Goal: Communication & Community: Answer question/provide support

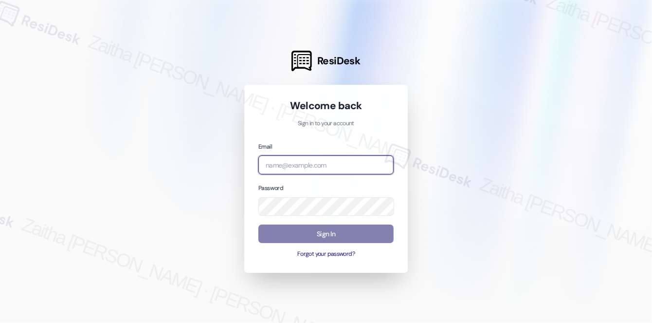
click at [310, 160] on input "email" at bounding box center [326, 164] width 135 height 19
type input "automated-surveys-a_c_lewis-zaitha.mae.[PERSON_NAME]@a_c_[DOMAIN_NAME]"
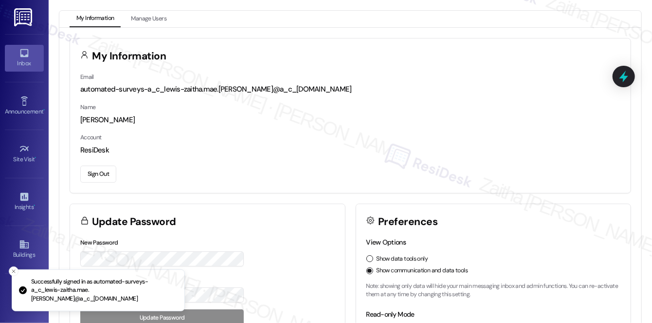
click at [23, 58] on div "Inbox" at bounding box center [24, 63] width 49 height 10
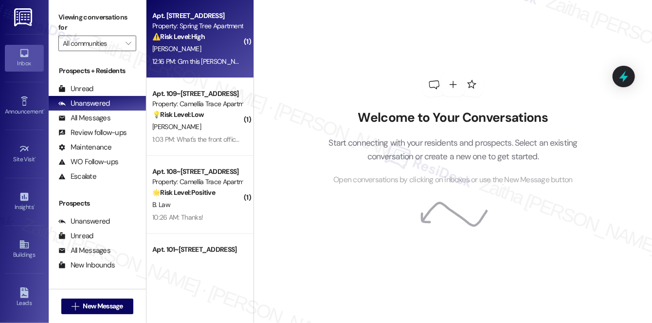
click at [205, 48] on div "[PERSON_NAME]" at bounding box center [197, 49] width 92 height 12
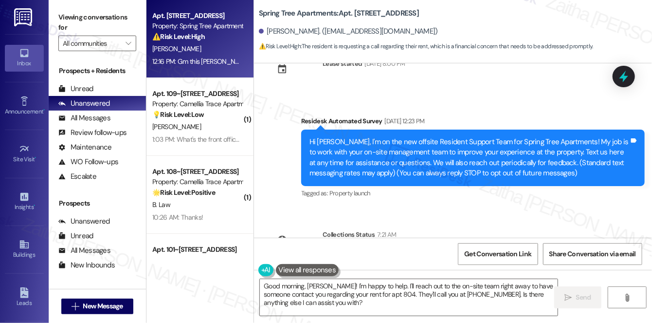
scroll to position [188, 0]
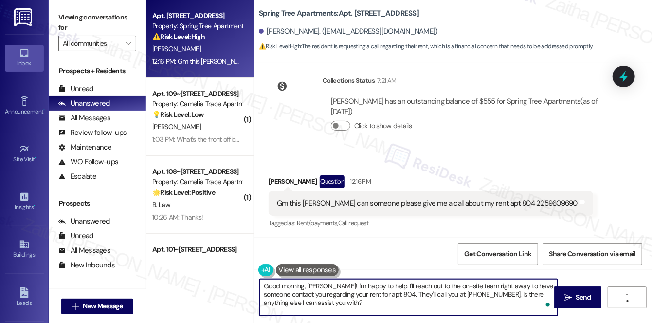
drag, startPoint x: 304, startPoint y: 285, endPoint x: 253, endPoint y: 287, distance: 51.1
click at [254, 287] on div "Good morning, [PERSON_NAME]! I'm happy to help. I'll reach out to the on-site t…" at bounding box center [453, 306] width 398 height 73
drag, startPoint x: 405, startPoint y: 283, endPoint x: 409, endPoint y: 303, distance: 20.3
click at [408, 304] on textarea "Hi [PERSON_NAME], it's nice to meet you! I'm happy to help. I'll reach out to t…" at bounding box center [409, 297] width 298 height 37
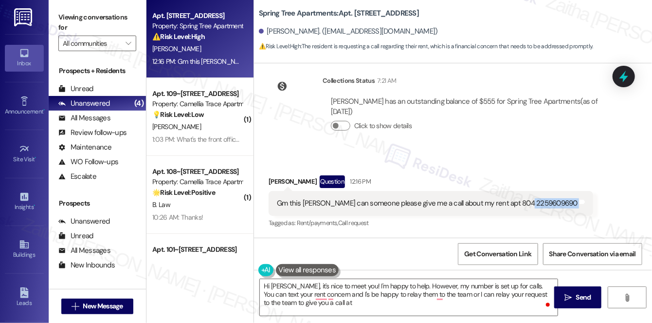
drag, startPoint x: 520, startPoint y: 202, endPoint x: 578, endPoint y: 208, distance: 58.3
click at [578, 208] on div "Gm this [PERSON_NAME] can someone please give me a call about my rent apt 804 2…" at bounding box center [431, 203] width 325 height 25
copy div "2259609690 Tags and notes"
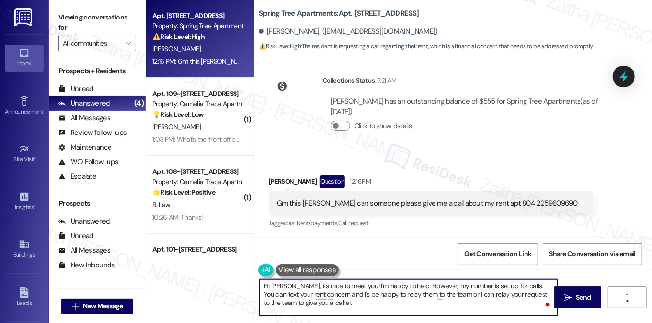
click at [320, 302] on textarea "Hi [PERSON_NAME], it's nice to meet you! I'm happy to help. However, my number …" at bounding box center [409, 297] width 298 height 37
paste textarea "2259609690"
type textarea "Hi [PERSON_NAME], it's nice to meet you! I'm happy to help. However, my number …"
drag, startPoint x: 264, startPoint y: 284, endPoint x: 386, endPoint y: 312, distance: 124.8
click at [386, 312] on textarea "Hi [PERSON_NAME], it's nice to meet you! I'm happy to help. However, my number …" at bounding box center [409, 297] width 298 height 37
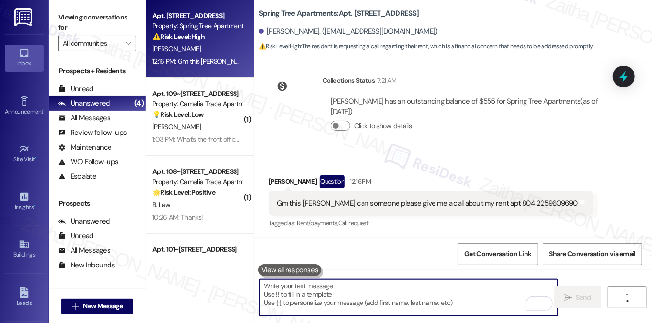
click at [335, 301] on textarea "To enrich screen reader interactions, please activate Accessibility in Grammarl…" at bounding box center [409, 297] width 298 height 37
paste textarea "Hi [PERSON_NAME], it’s nice to meet you! I’m happy to help. My number is set up…"
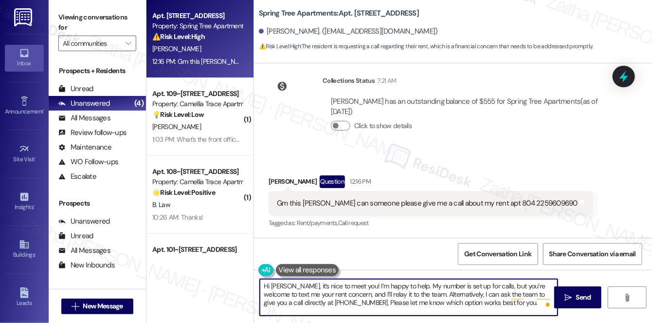
click at [444, 284] on textarea "Hi [PERSON_NAME], it’s nice to meet you! I’m happy to help. My number is set up…" at bounding box center [409, 297] width 298 height 37
drag, startPoint x: 497, startPoint y: 286, endPoint x: 532, endPoint y: 303, distance: 38.5
click at [532, 303] on textarea "Hi [PERSON_NAME], it’s nice to meet you! I’m happy to help. My number is not se…" at bounding box center [409, 297] width 298 height 37
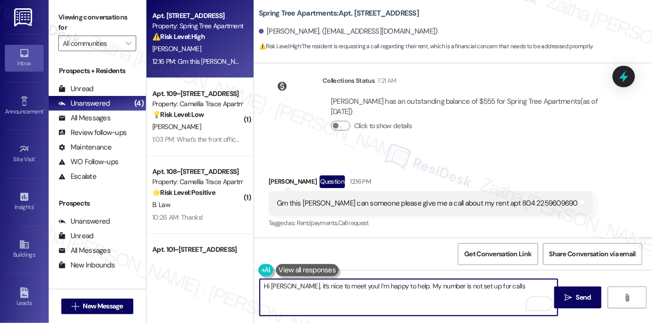
paste textarea "I’m only able to communicate via text. This helps me keep track of all my conve…"
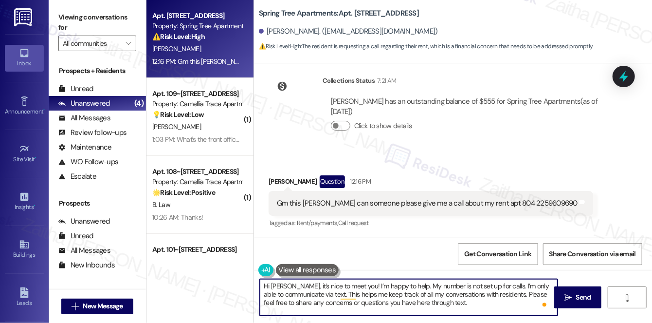
click at [413, 284] on textarea "Hi [PERSON_NAME], it’s nice to meet you! I’m happy to help. My number is not se…" at bounding box center [409, 297] width 298 height 37
click at [411, 285] on textarea "Hi [PERSON_NAME], it’s nice to meet you! I’m happy to help. My number is not se…" at bounding box center [409, 297] width 298 height 37
type textarea "Hi [PERSON_NAME], it’s nice to meet you! I’m happy to help. However, my number …"
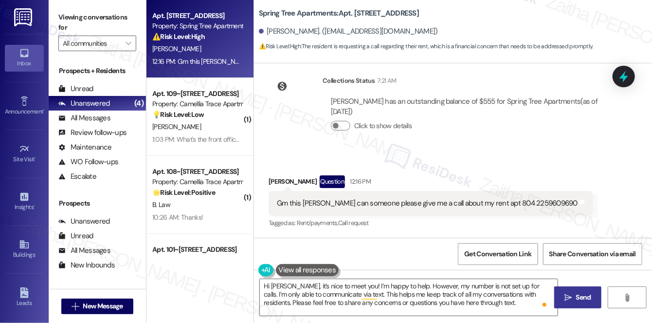
click at [574, 292] on span "Send" at bounding box center [583, 297] width 19 height 10
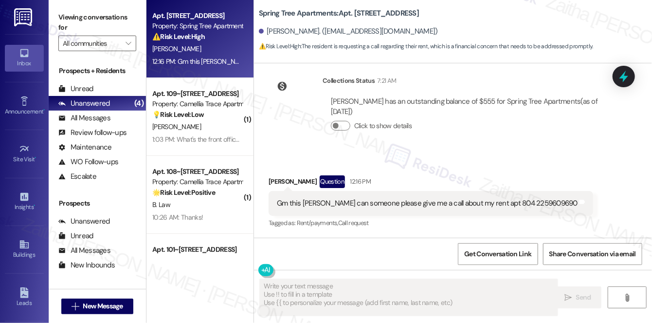
type textarea "Fetching suggested responses. Please feel free to read through the conversation…"
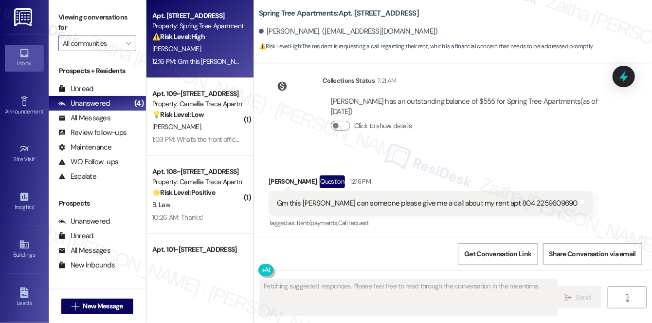
scroll to position [188, 0]
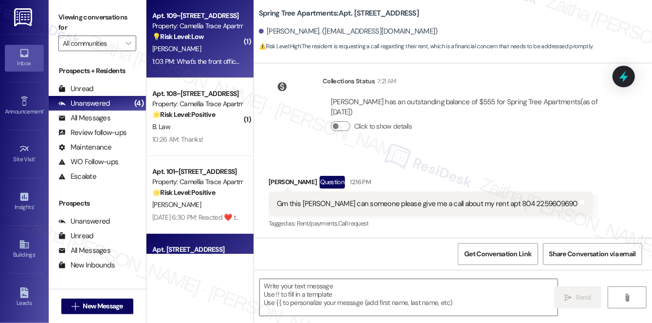
click at [222, 43] on div "[PERSON_NAME]" at bounding box center [197, 49] width 92 height 12
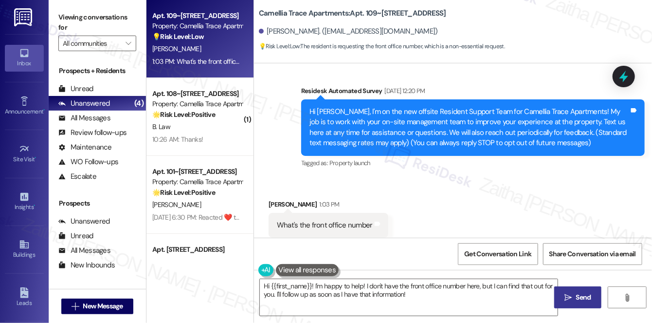
scroll to position [87, 0]
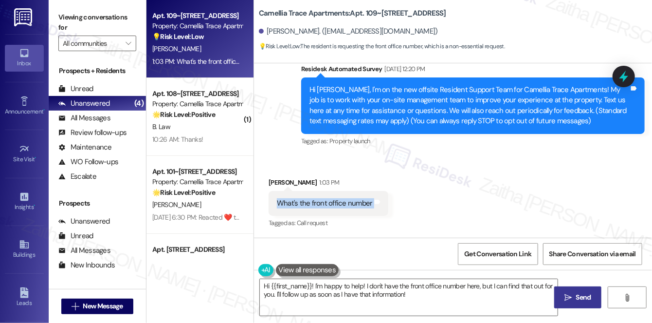
drag, startPoint x: 273, startPoint y: 198, endPoint x: 401, endPoint y: 203, distance: 128.6
click at [401, 203] on div "Received via SMS [PERSON_NAME] 1:03 PM What's the front office number Tags and …" at bounding box center [453, 196] width 398 height 82
copy div "What's the front office number Tags and notes"
click at [460, 183] on div "Received via SMS [PERSON_NAME] 1:03 PM What's the front office number Tags and …" at bounding box center [453, 196] width 398 height 82
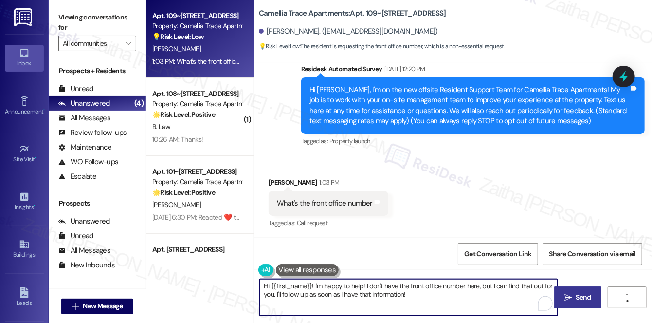
drag, startPoint x: 371, startPoint y: 283, endPoint x: 427, endPoint y: 298, distance: 58.0
click at [427, 298] on textarea "Hi {{first_name}}! I'm happy to help! I don't have the front office number here…" at bounding box center [409, 297] width 298 height 37
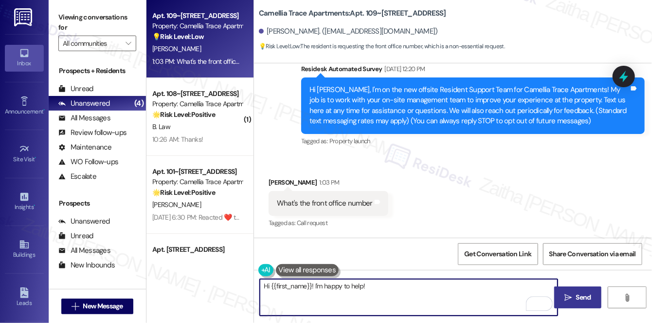
type textarea "Hi {{first_name}}! I'm happy to help!"
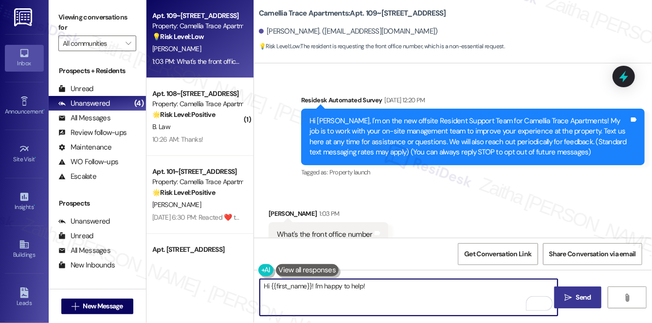
scroll to position [42, 0]
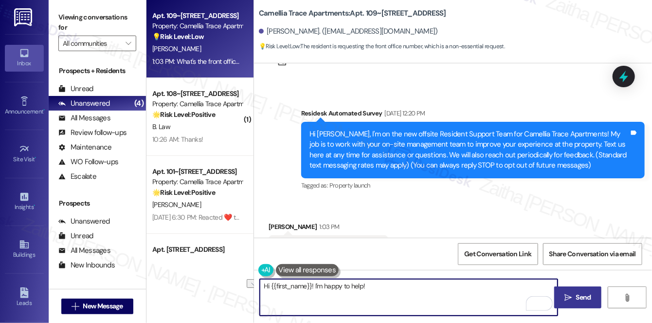
drag, startPoint x: 379, startPoint y: 283, endPoint x: 257, endPoint y: 283, distance: 122.7
click at [257, 283] on div "Hi {{first_name}}! I'm happy to help!" at bounding box center [404, 296] width 299 height 37
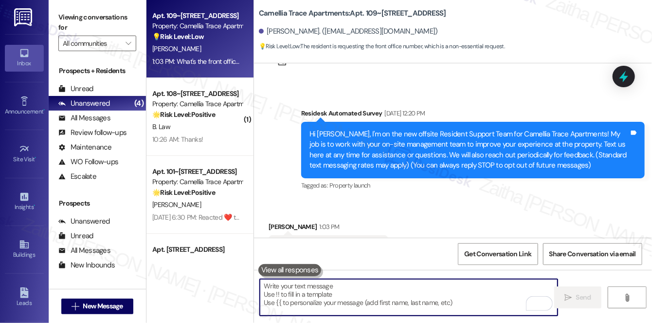
paste textarea "Thanks for asking! I’ll check in with the team to confirm the best contact for …"
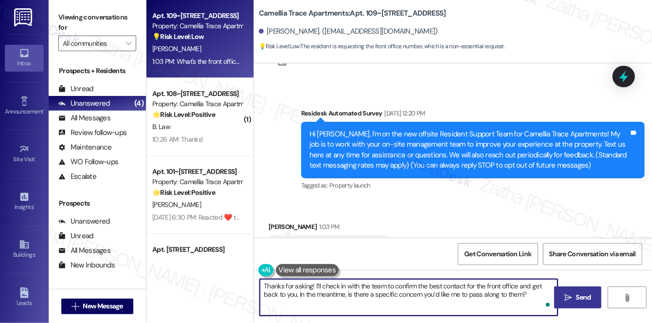
click at [277, 224] on div "[PERSON_NAME] 1:03 PM" at bounding box center [329, 229] width 120 height 14
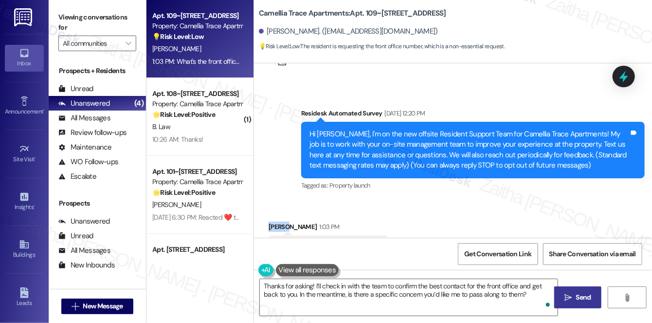
click at [277, 224] on div "[PERSON_NAME] 1:03 PM" at bounding box center [329, 229] width 120 height 14
copy div "[PERSON_NAME]"
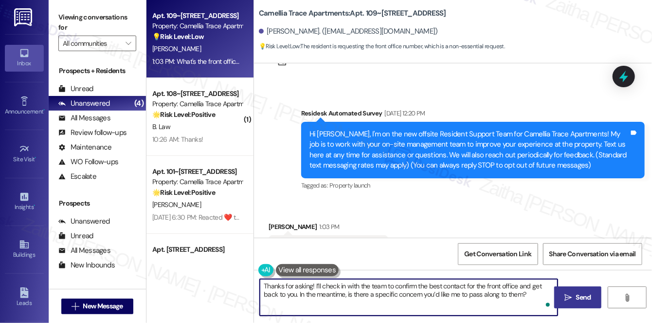
click at [267, 283] on textarea "Thanks for asking! I’ll check in with the team to confirm the best contact for …" at bounding box center [409, 297] width 298 height 37
paste textarea "[PERSON_NAME]"
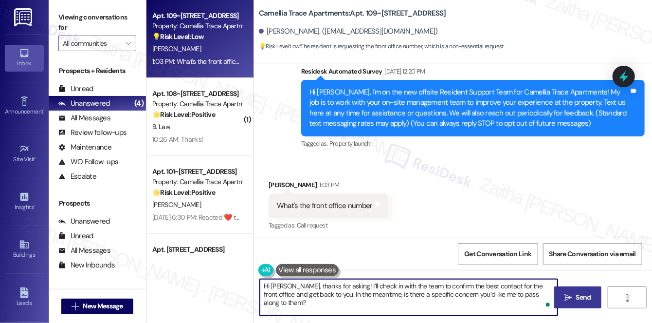
scroll to position [87, 0]
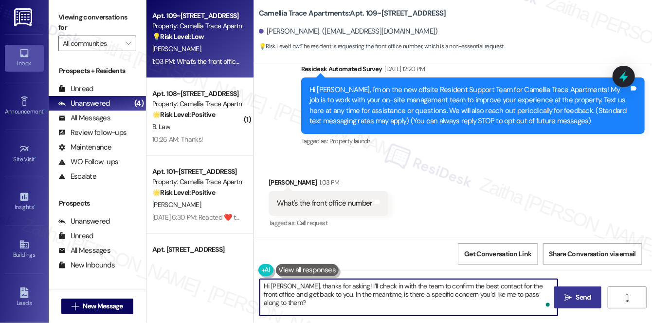
type textarea "Hi [PERSON_NAME], thanks for asking! I’ll check in with the team to confirm the…"
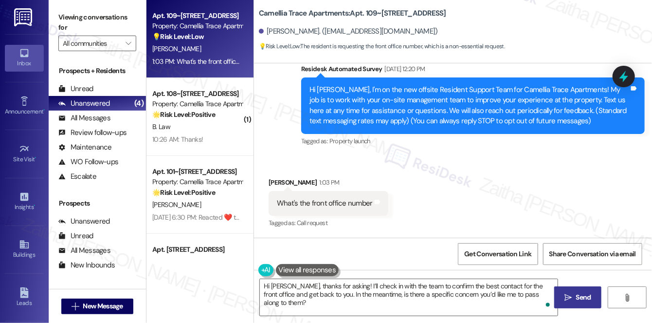
click at [572, 298] on icon "" at bounding box center [568, 298] width 7 height 8
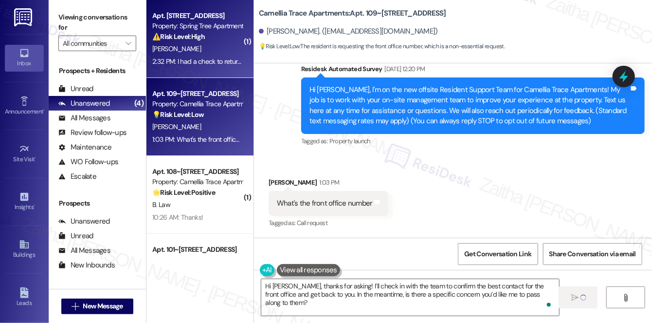
click at [216, 49] on div "[PERSON_NAME]" at bounding box center [197, 49] width 92 height 12
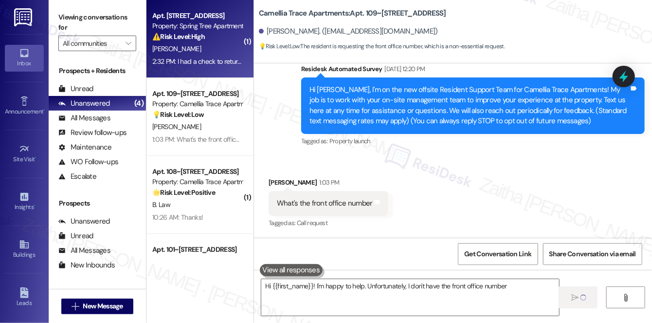
type textarea "Hi {{first_name}}! I'm happy to help. Unfortunately, I don't have the front off…"
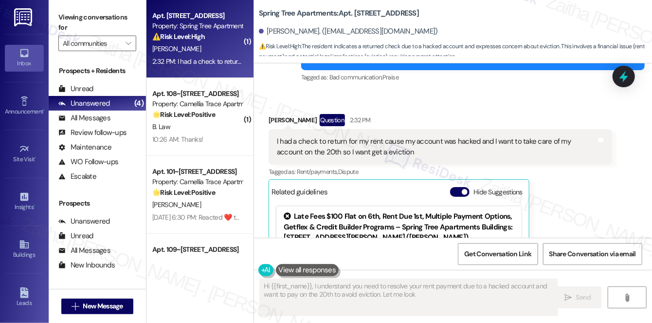
scroll to position [540, 0]
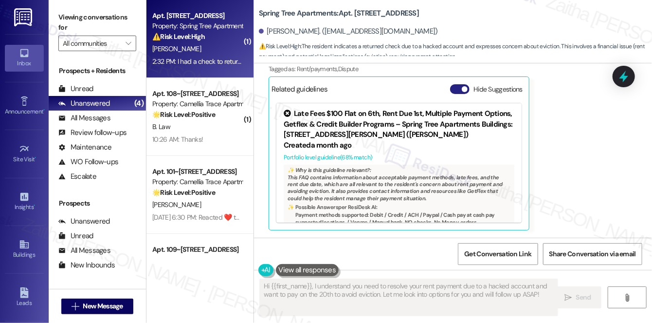
click at [456, 90] on button "Hide Suggestions" at bounding box center [459, 89] width 19 height 10
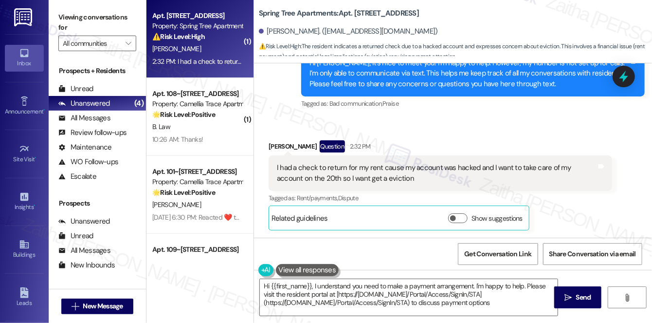
type textarea "Hi {{first_name}}, I understand you need to make a payment arrangement. I'm hap…"
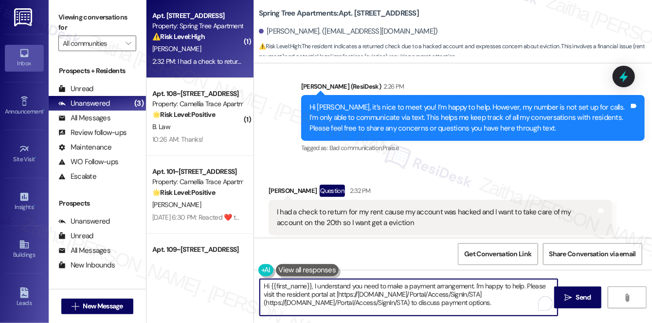
drag, startPoint x: 263, startPoint y: 286, endPoint x: 533, endPoint y: 313, distance: 271.5
click at [533, 313] on textarea "Hi {{first_name}}, I understand you need to make a payment arrangement. I'm hap…" at bounding box center [409, 297] width 298 height 37
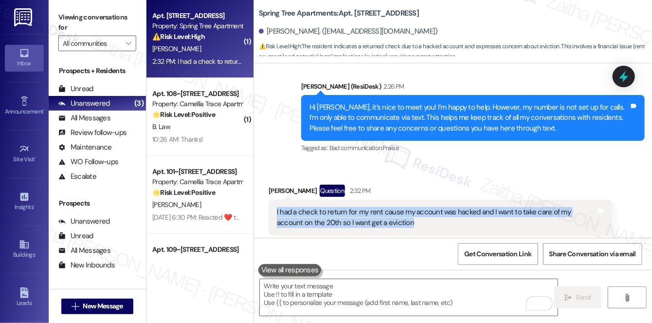
drag, startPoint x: 274, startPoint y: 211, endPoint x: 409, endPoint y: 230, distance: 137.2
click at [409, 230] on div "I had a check to return for my rent cause my account was hacked and I want to t…" at bounding box center [441, 218] width 344 height 36
copy div "I had a check to return for my rent cause my account was hacked and I want to t…"
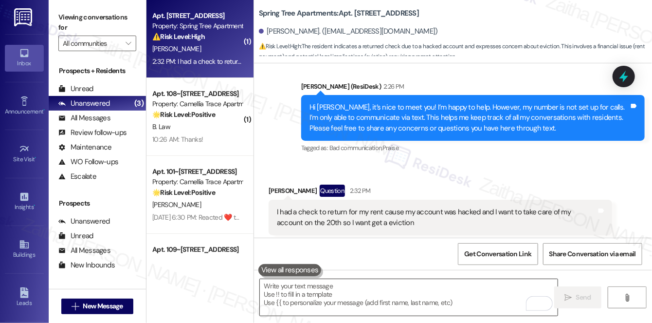
click at [315, 295] on textarea "To enrich screen reader interactions, please activate Accessibility in Grammarl…" at bounding box center [409, 297] width 298 height 37
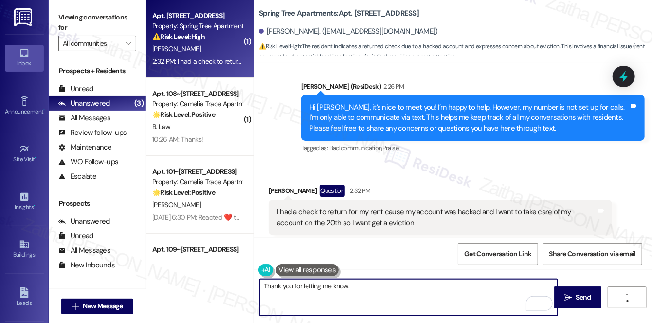
paste textarea "I’ll relay this to the team right away. I understand how important it is to tak…"
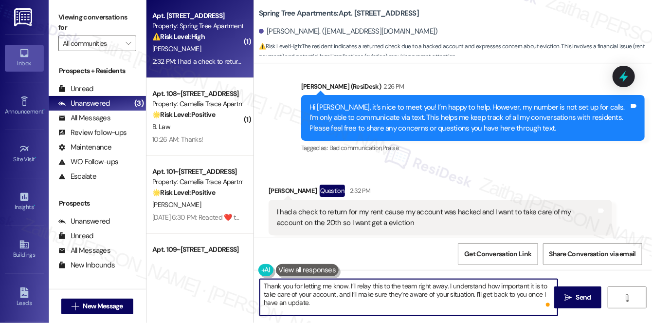
click at [439, 285] on textarea "Thank you for letting me know. I’ll relay this to the team right away. I unders…" at bounding box center [409, 297] width 298 height 37
type textarea "Thank you for letting me know. I’ll relay this to the team. I understand how im…"
click at [583, 298] on span "Send" at bounding box center [583, 297] width 15 height 10
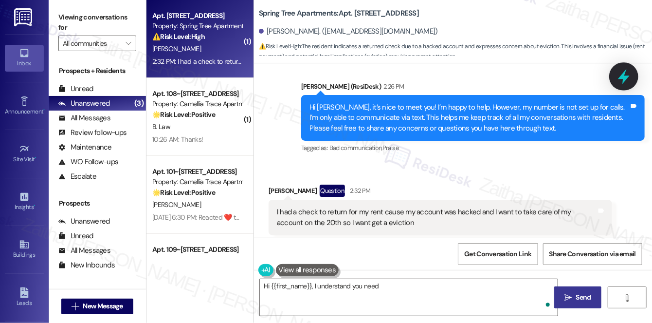
scroll to position [410, 0]
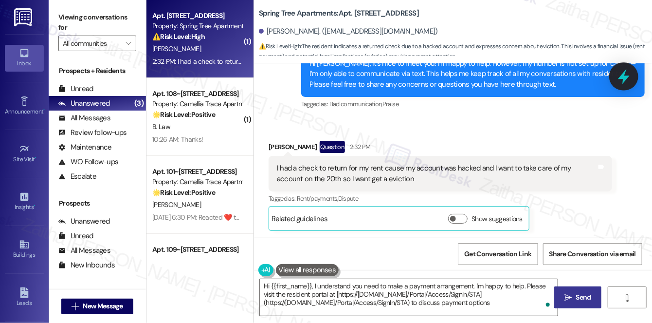
type textarea "Hi {{first_name}}, I understand you need to make a payment arrangement. I'm hap…"
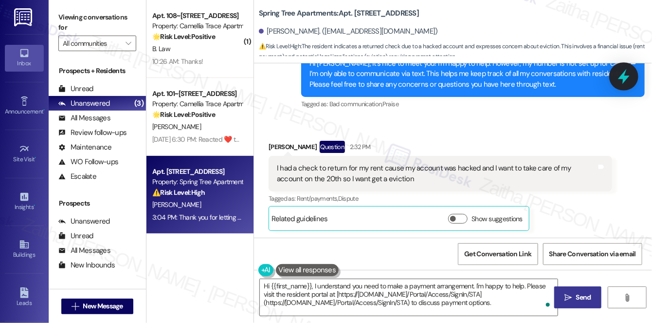
click at [622, 77] on icon at bounding box center [624, 76] width 12 height 15
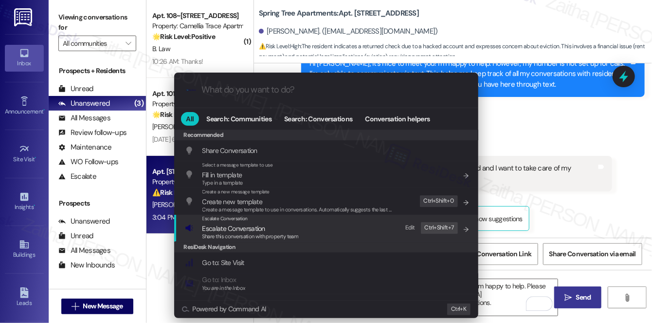
click at [254, 231] on span "Escalate Conversation" at bounding box center [234, 228] width 63 height 9
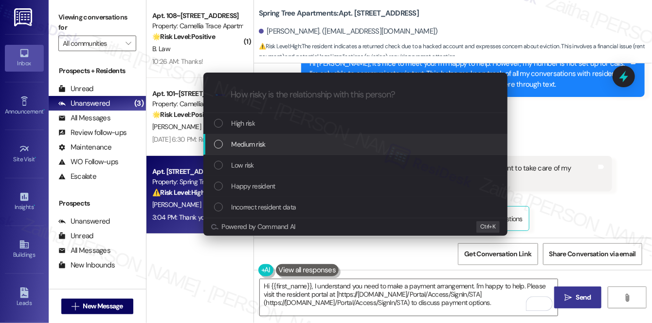
click at [269, 148] on div "Medium risk" at bounding box center [356, 144] width 285 height 11
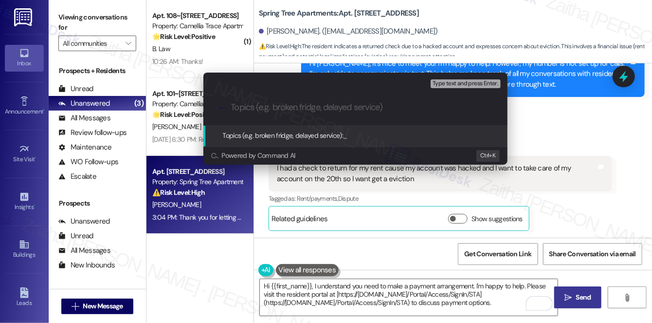
paste input "Rent Payment Concern"
type input "Rent Payment Concern"
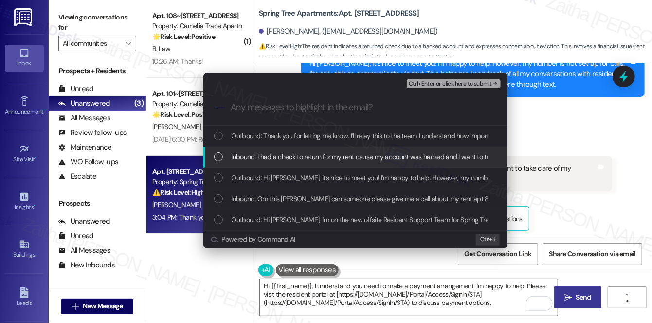
click at [292, 154] on span "Inbound: I had a check to return for my rent cause my account was hacked and I …" at bounding box center [443, 156] width 423 height 11
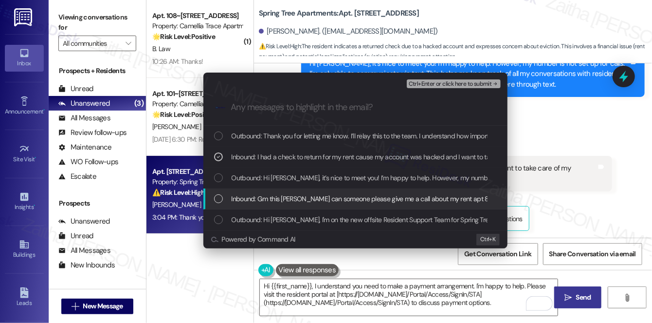
click at [328, 195] on span "Inbound: Gm this [PERSON_NAME] can someone please give me a call about my rent …" at bounding box center [386, 198] width 308 height 11
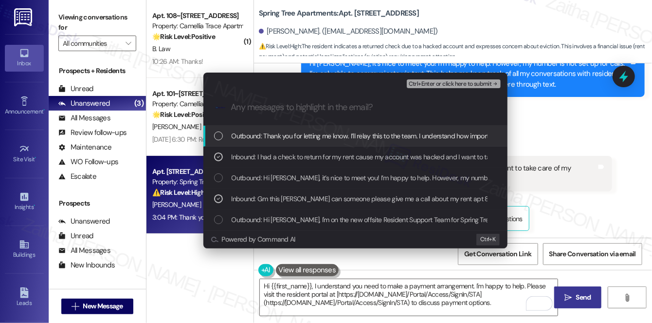
click at [450, 81] on span "Ctrl+Enter or click here to submit" at bounding box center [450, 84] width 83 height 7
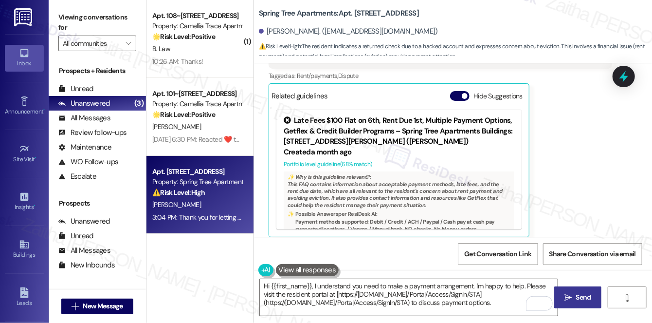
scroll to position [540, 0]
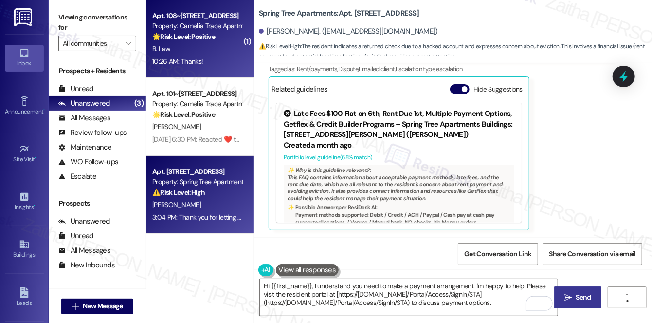
click at [208, 57] on div "10:26 AM: Thanks! 10:26 AM: Thanks!" at bounding box center [197, 61] width 92 height 12
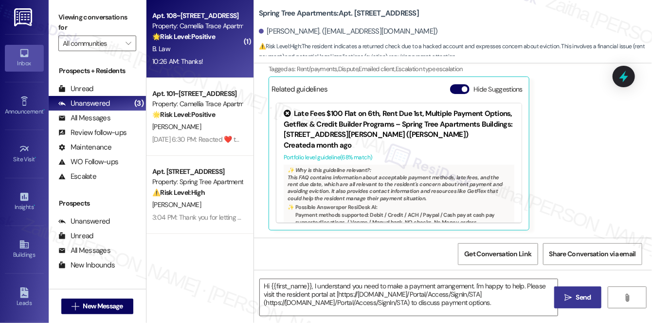
type textarea "Fetching suggested responses. Please feel free to read through the conversation…"
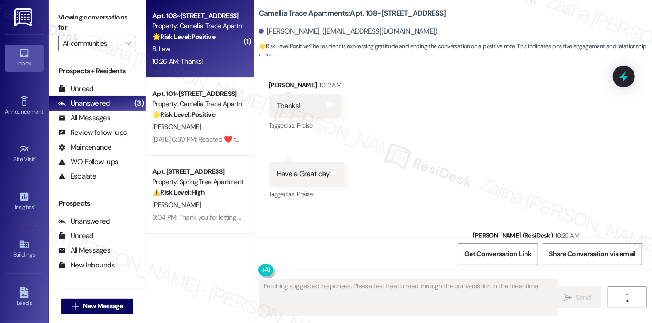
scroll to position [3329, 0]
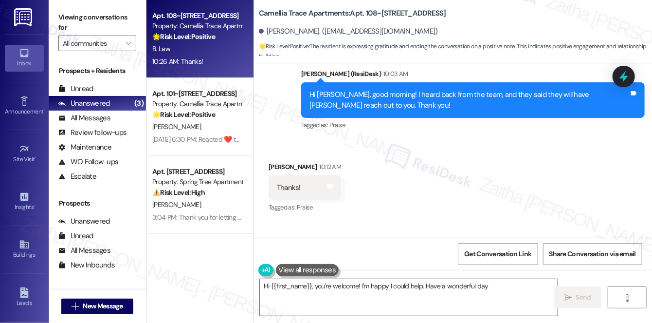
type textarea "Hi {{first_name}}, you're welcome! I'm happy I could help. Have a wonderful day!"
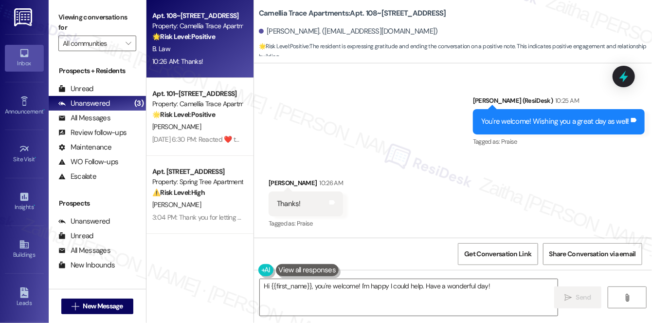
scroll to position [3329, 0]
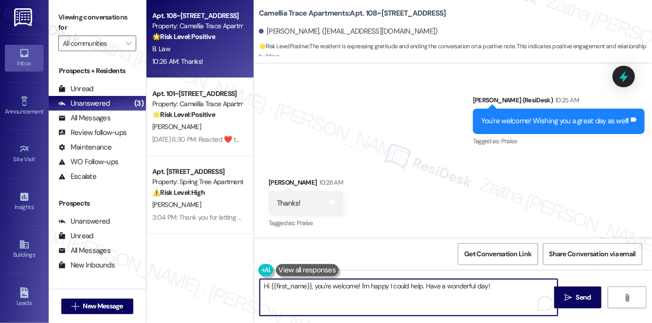
drag, startPoint x: 492, startPoint y: 287, endPoint x: 260, endPoint y: 300, distance: 232.1
click at [260, 300] on textarea "Hi {{first_name}}, you're welcome! I'm happy I could help. Have a wonderful day!" at bounding box center [409, 297] width 298 height 37
